Goal: Information Seeking & Learning: Check status

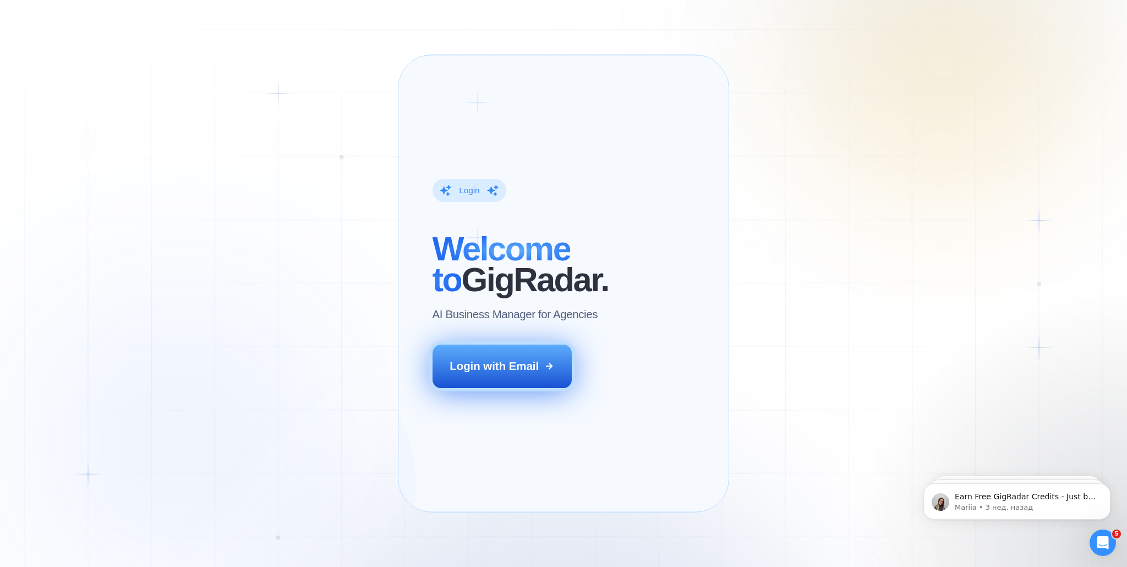
click at [493, 374] on div "Login with Email" at bounding box center [493, 365] width 89 height 15
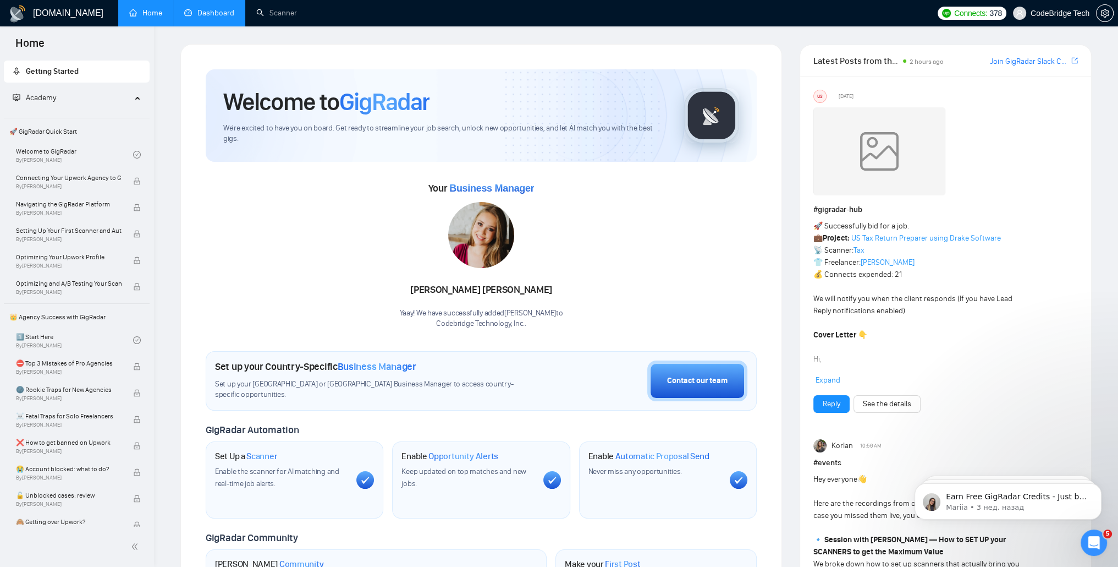
click at [205, 11] on link "Dashboard" at bounding box center [209, 12] width 50 height 9
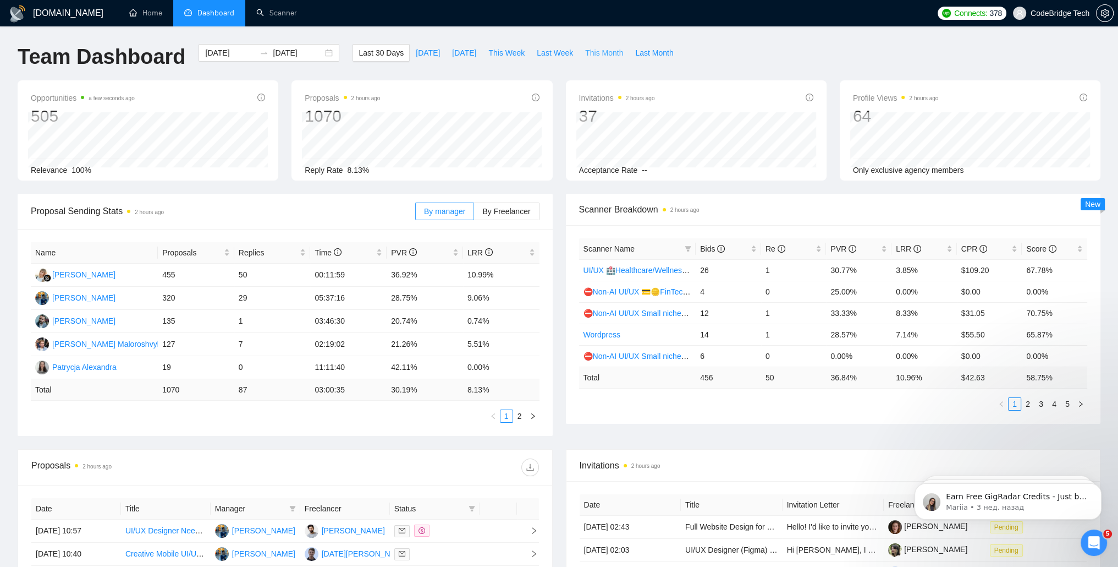
click at [598, 56] on span "This Month" at bounding box center [604, 53] width 38 height 12
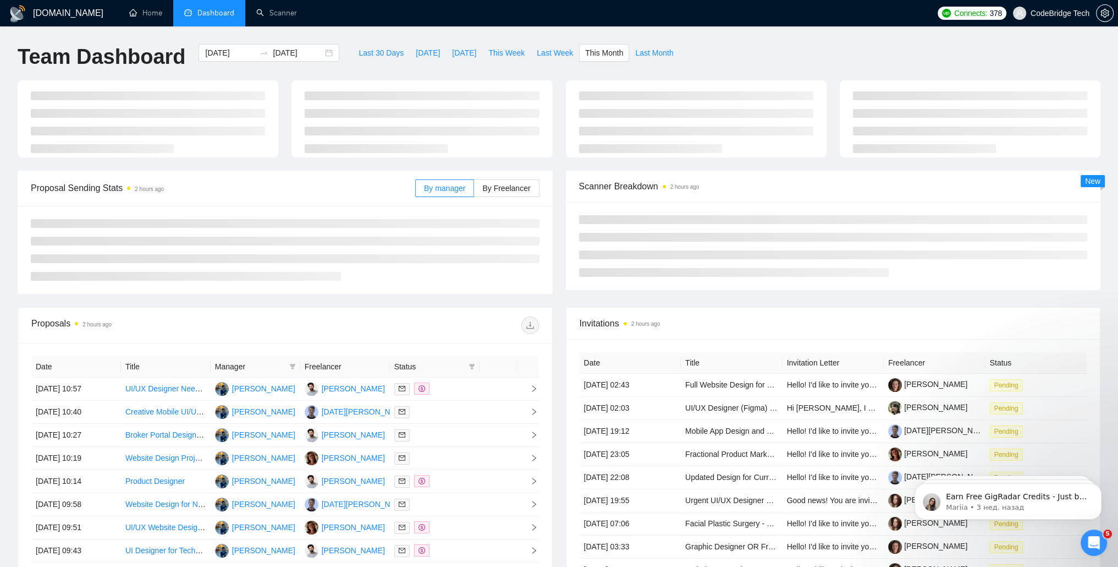
type input "2025-09-01"
type input "2025-09-30"
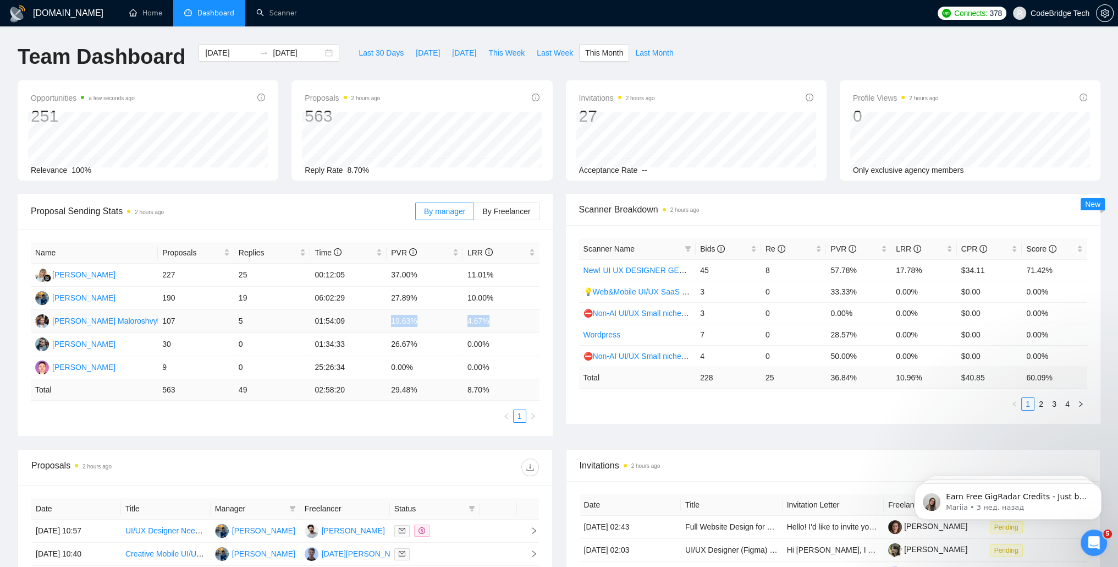
drag, startPoint x: 503, startPoint y: 322, endPoint x: 370, endPoint y: 317, distance: 133.2
click at [370, 317] on tr "Dmytro Maloroshvylo 107 5 01:54:09 19.63% 4.67%" at bounding box center [285, 321] width 509 height 23
click at [651, 54] on span "Last Month" at bounding box center [654, 53] width 38 height 12
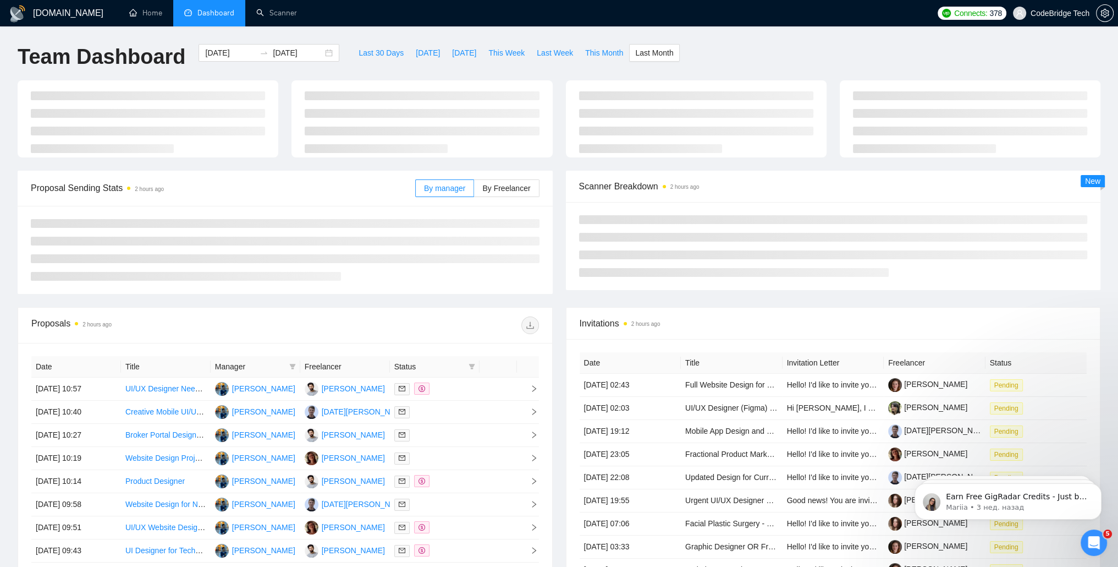
type input "2025-08-01"
type input "2025-08-31"
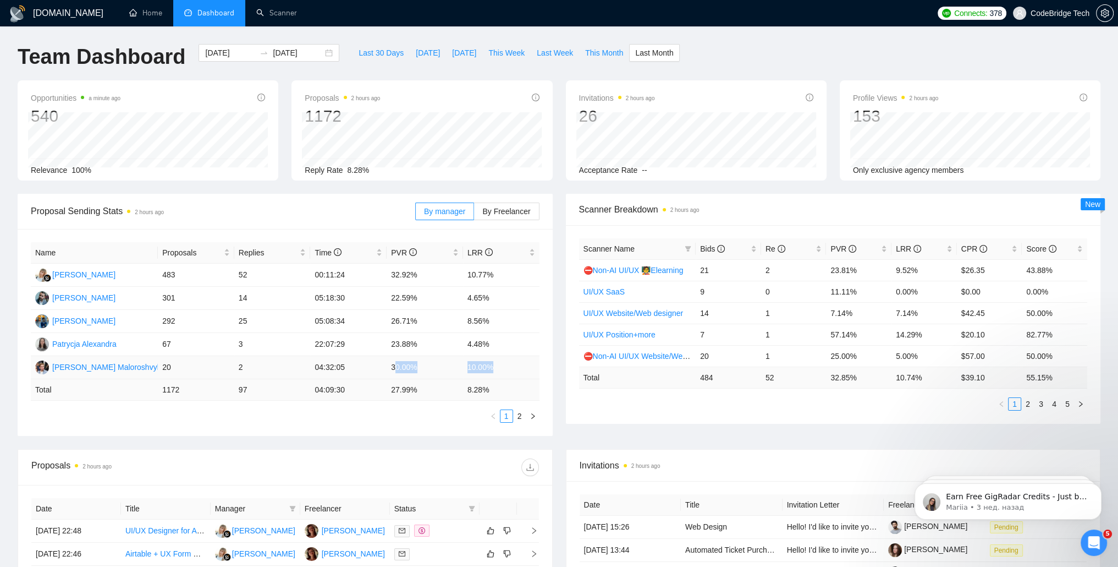
drag, startPoint x: 394, startPoint y: 372, endPoint x: 504, endPoint y: 367, distance: 110.2
click at [504, 367] on tr "Dmytro Maloroshvylo 20 2 04:32:05 30.00% 10.00%" at bounding box center [285, 367] width 509 height 23
click at [392, 362] on td "30.00%" at bounding box center [425, 367] width 76 height 23
drag, startPoint x: 402, startPoint y: 369, endPoint x: 493, endPoint y: 372, distance: 90.8
click at [493, 372] on tr "Dmytro Maloroshvylo 20 2 04:32:05 30.00% 10.00%" at bounding box center [285, 367] width 509 height 23
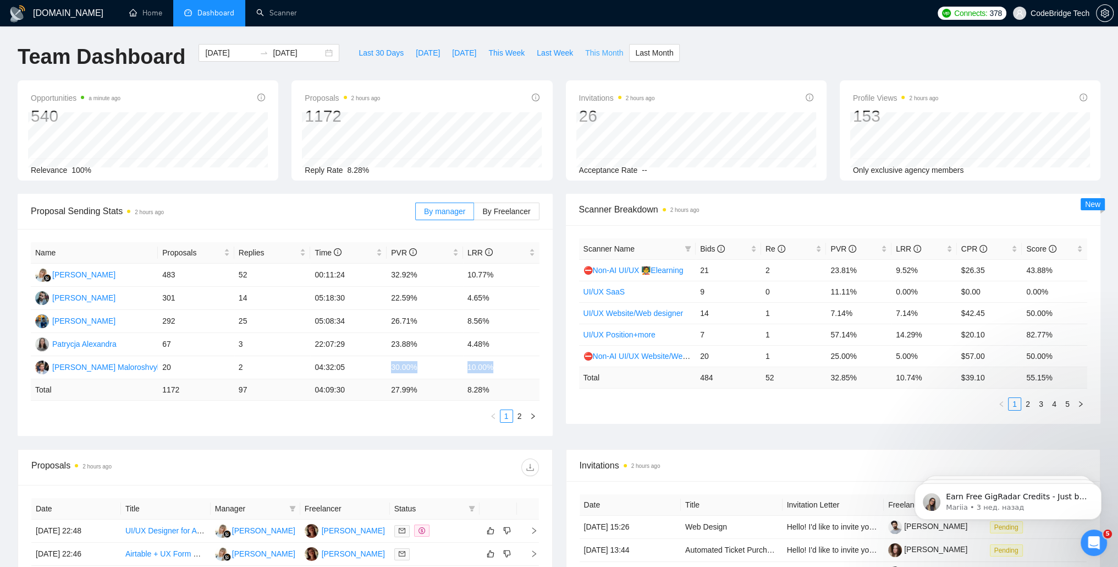
click at [590, 51] on span "This Month" at bounding box center [604, 53] width 38 height 12
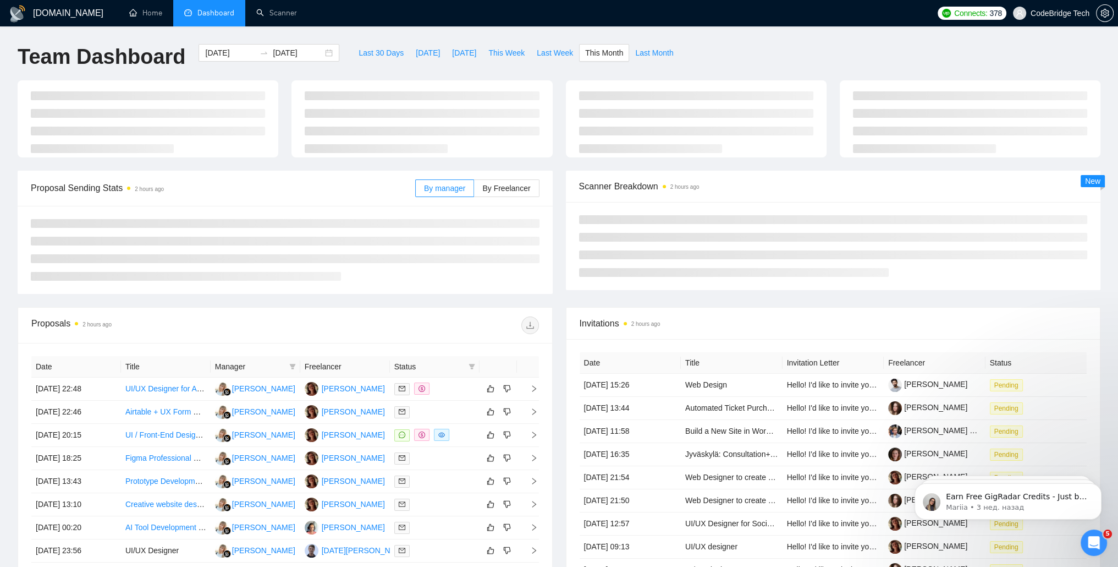
type input "2025-09-01"
type input "2025-09-30"
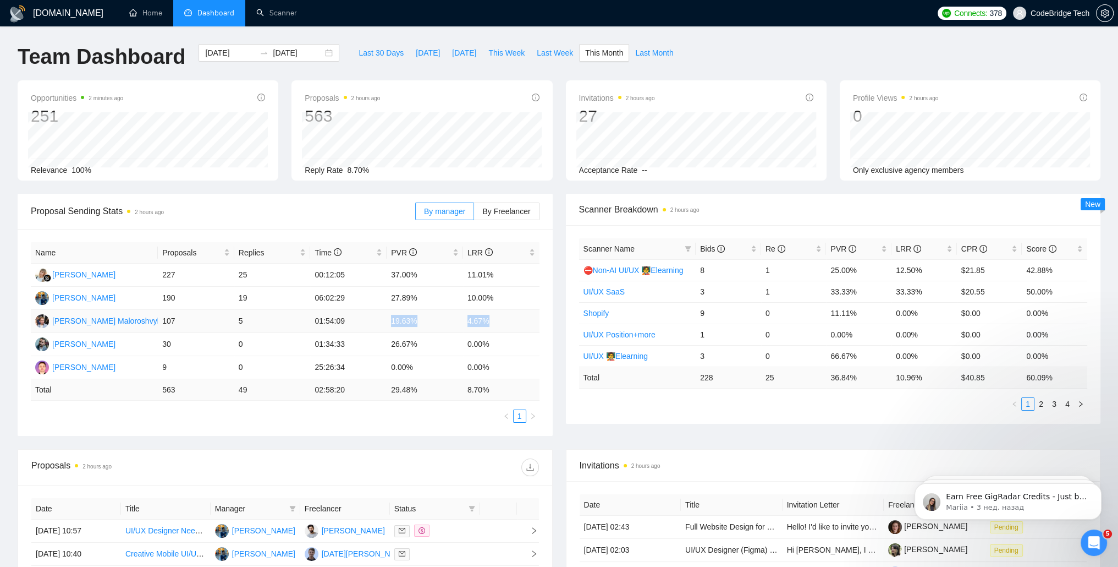
drag, startPoint x: 388, startPoint y: 324, endPoint x: 498, endPoint y: 320, distance: 110.1
click at [498, 320] on tr "Dmytro Maloroshvylo 107 5 01:54:09 19.63% 4.67%" at bounding box center [285, 321] width 509 height 23
drag, startPoint x: 166, startPoint y: 348, endPoint x: 277, endPoint y: 346, distance: 111.1
click at [277, 346] on tr "Konstantin Karpushin 30 0 01:34:33 26.67% 0.00%" at bounding box center [285, 344] width 509 height 23
drag, startPoint x: 277, startPoint y: 346, endPoint x: 239, endPoint y: 349, distance: 37.6
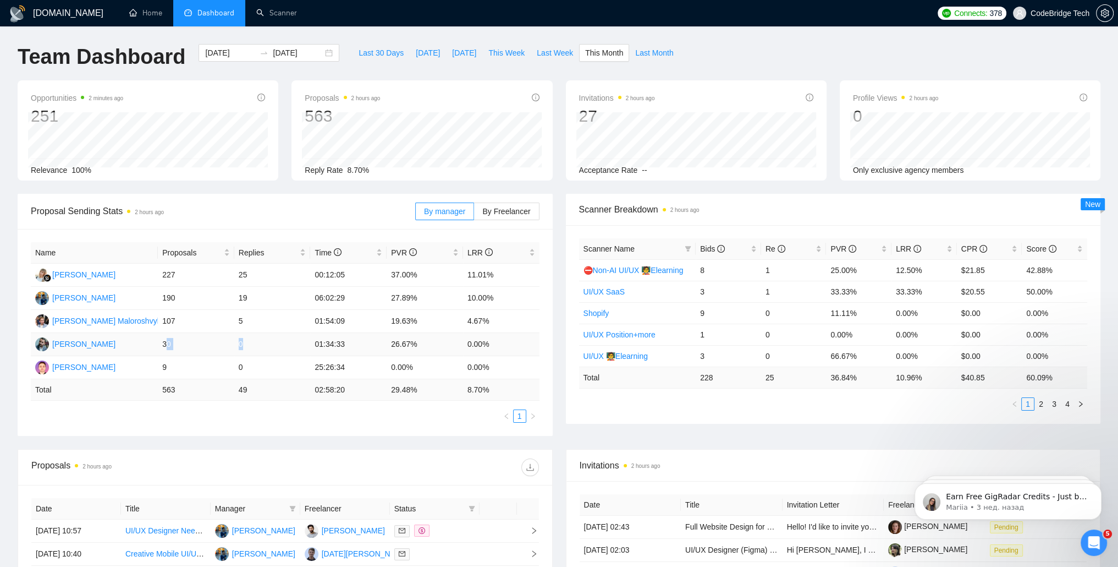
click at [239, 349] on td "0" at bounding box center [272, 344] width 76 height 23
click at [244, 345] on td "0" at bounding box center [272, 344] width 76 height 23
